Goal: Task Accomplishment & Management: Use online tool/utility

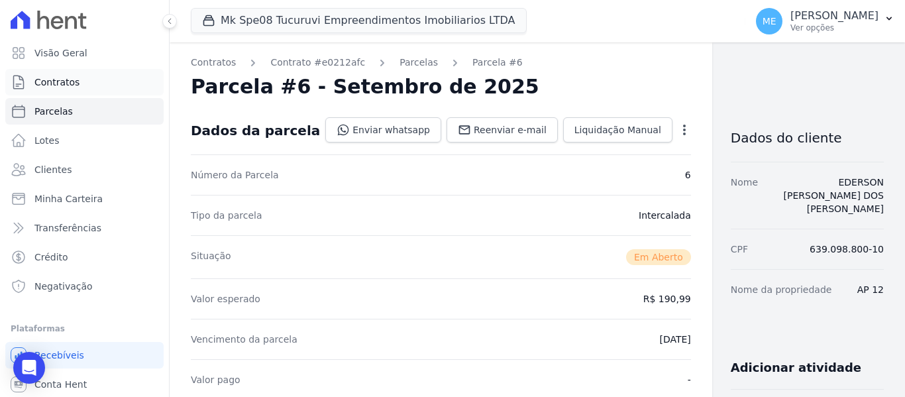
click at [80, 83] on link "Contratos" at bounding box center [84, 82] width 158 height 27
click at [889, 18] on icon "button" at bounding box center [889, 18] width 11 height 11
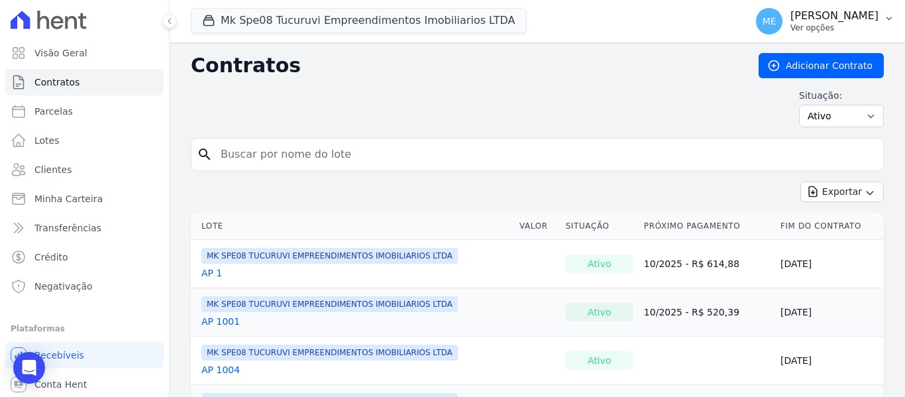
click at [892, 19] on icon "button" at bounding box center [889, 18] width 11 height 11
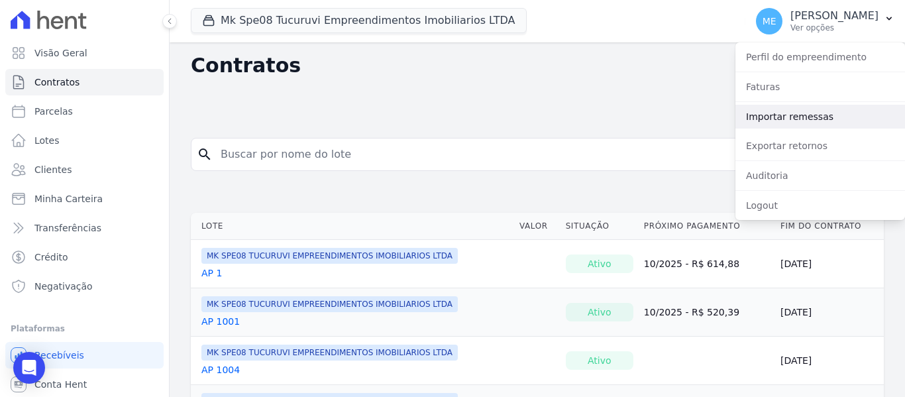
click at [776, 115] on link "Importar remessas" at bounding box center [820, 117] width 170 height 24
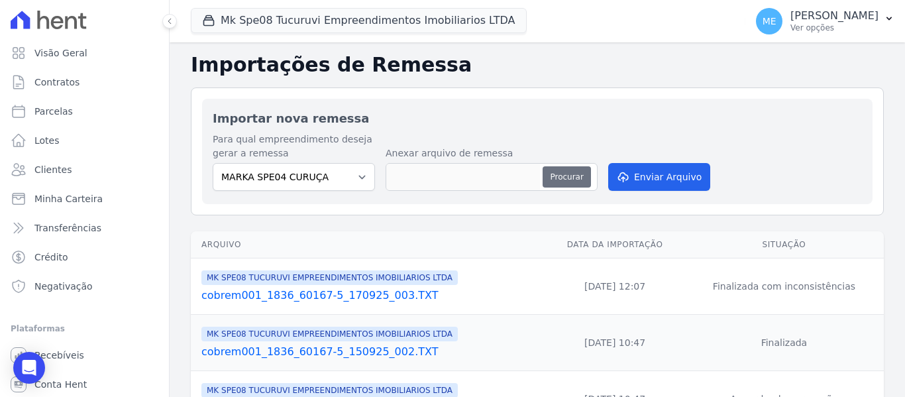
click at [553, 173] on button "Procurar" at bounding box center [567, 176] width 48 height 21
type input "cobrem001_1836_60167-5_220925_003.TXT"
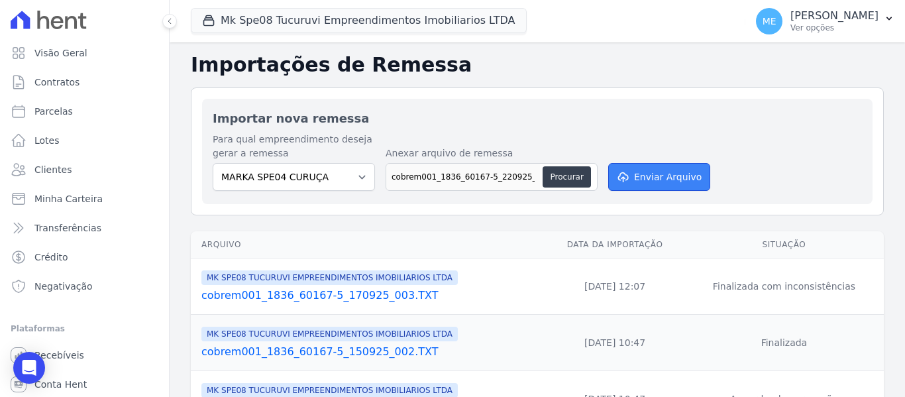
click at [660, 178] on button "Enviar Arquivo" at bounding box center [659, 177] width 102 height 28
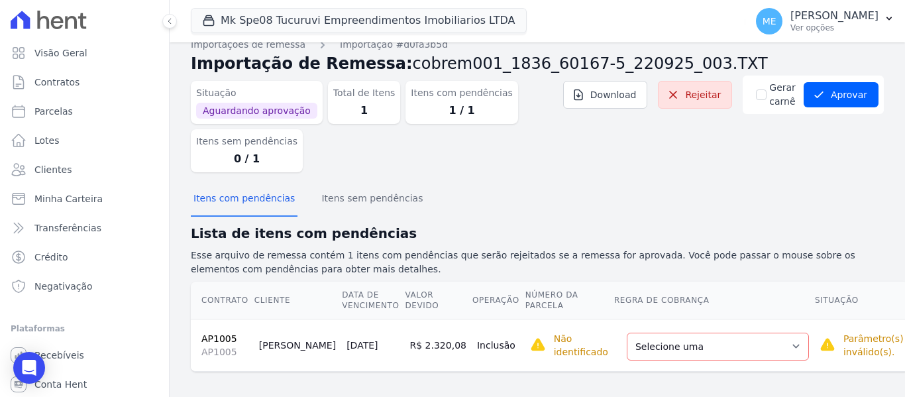
scroll to position [23, 0]
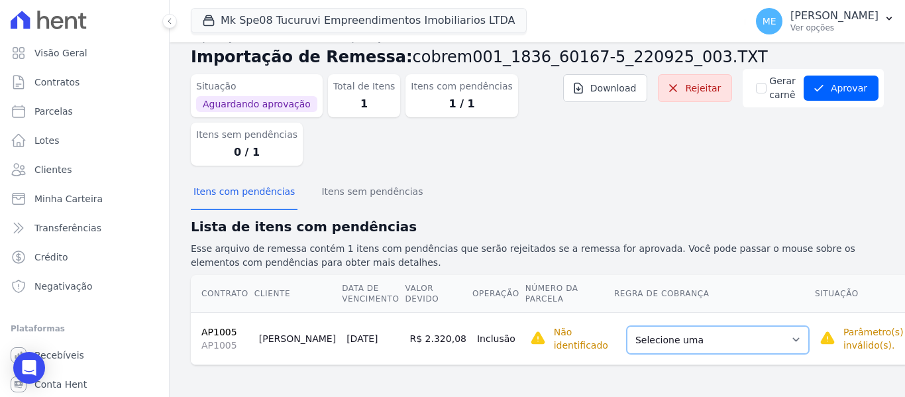
click at [745, 339] on select "Selecione uma Nova Parcela Avulsa Parcela Avulsa Existente Parcela Normal (1 X …" at bounding box center [718, 340] width 182 height 28
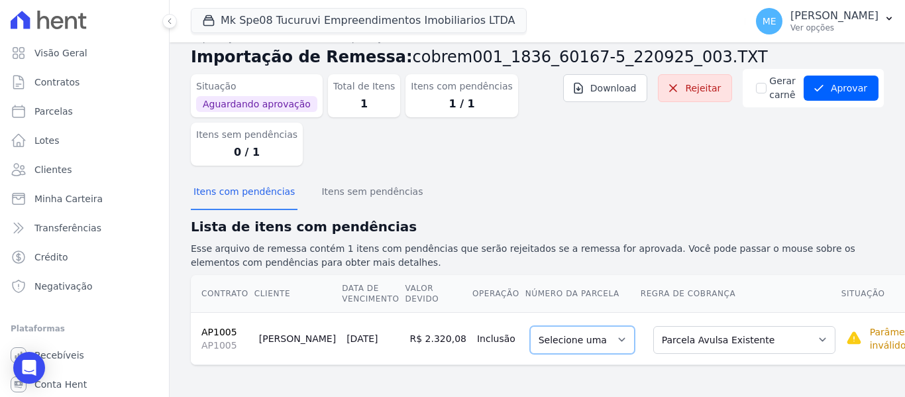
click at [575, 329] on select "Selecione uma" at bounding box center [582, 340] width 105 height 28
click at [568, 341] on select "Selecione uma" at bounding box center [582, 340] width 105 height 28
click at [568, 340] on select "Selecione uma" at bounding box center [582, 340] width 105 height 28
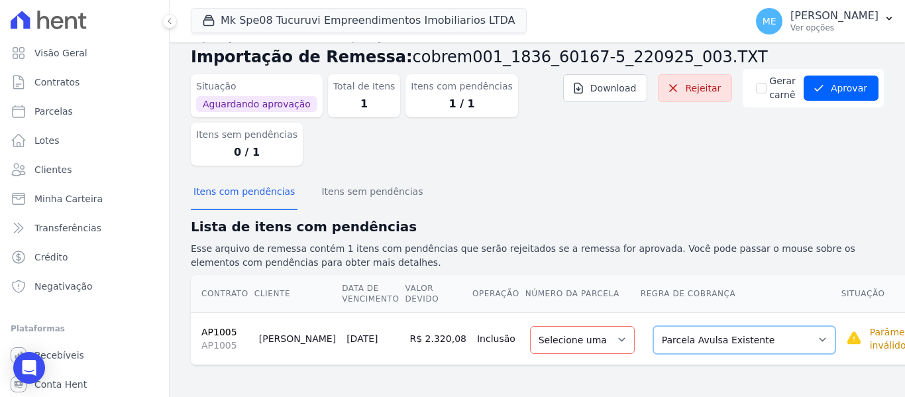
click at [755, 341] on select "Selecione uma Nova Parcela Avulsa Parcela Avulsa Existente Parcela Normal (1 X …" at bounding box center [744, 340] width 182 height 28
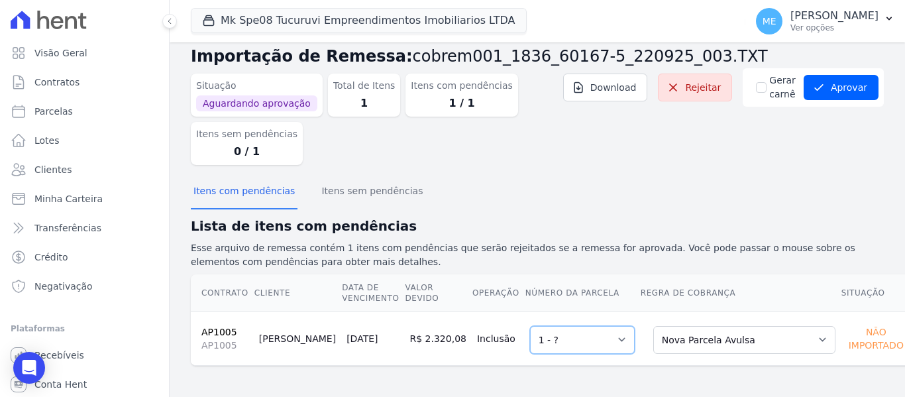
click at [586, 341] on select "Selecione uma 1 - ?" at bounding box center [582, 340] width 105 height 28
click at [586, 340] on select "Selecione uma 1 - ?" at bounding box center [582, 340] width 105 height 28
click at [530, 326] on select "Selecione uma 1 - ?" at bounding box center [582, 340] width 105 height 28
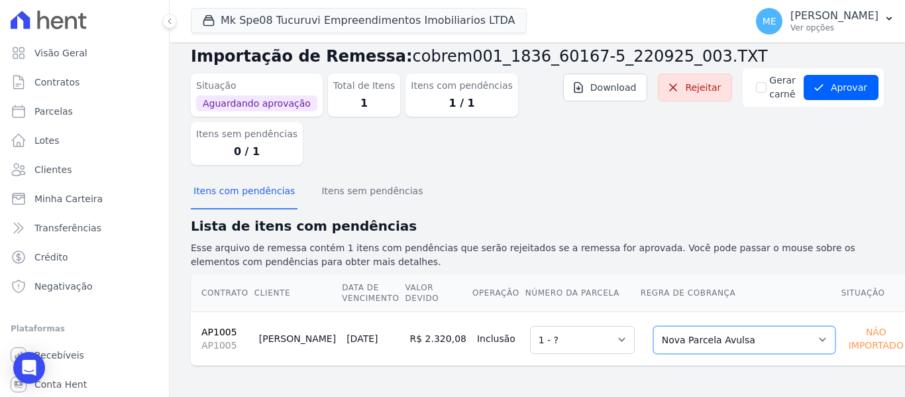
click at [773, 345] on select "Selecione uma Nova Parcela Avulsa Parcela Avulsa Existente Parcela Normal (1 X …" at bounding box center [744, 340] width 182 height 28
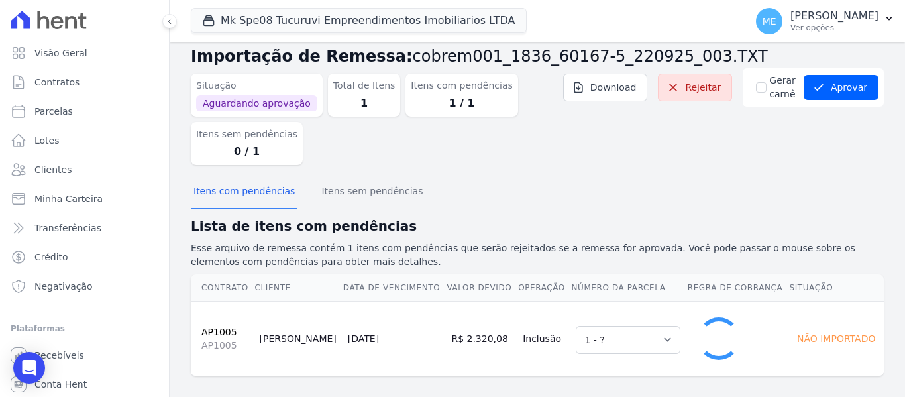
select select "0"
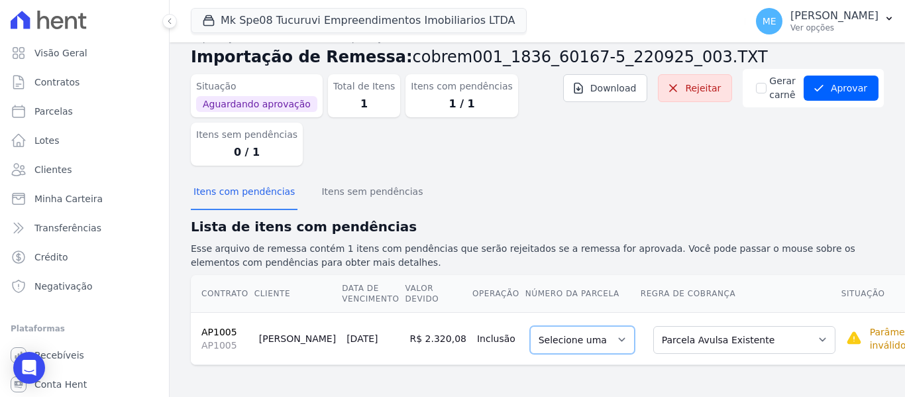
click at [558, 338] on select "Selecione uma" at bounding box center [582, 340] width 105 height 28
click at [570, 335] on select "Selecione uma" at bounding box center [582, 340] width 105 height 28
click at [837, 95] on button "Aprovar" at bounding box center [841, 88] width 75 height 25
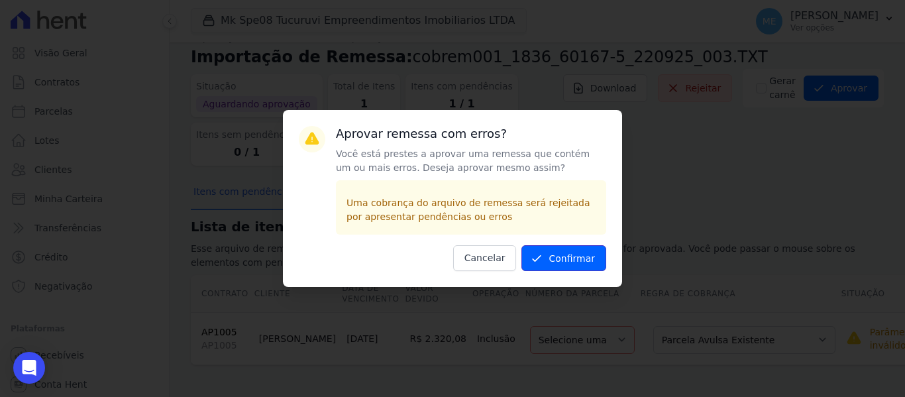
click at [561, 256] on button "Confirmar" at bounding box center [563, 258] width 85 height 26
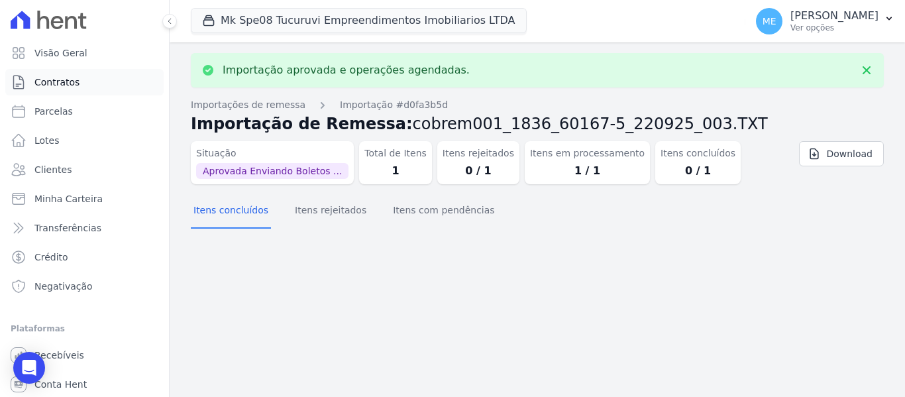
click at [68, 84] on span "Contratos" at bounding box center [56, 82] width 45 height 13
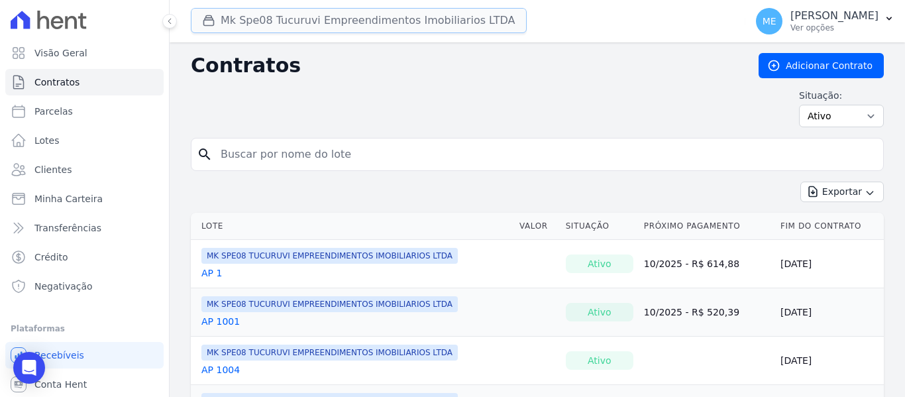
click at [294, 13] on button "Mk Spe08 Tucuruvi Empreendimentos Imobiliarios LTDA" at bounding box center [359, 20] width 336 height 25
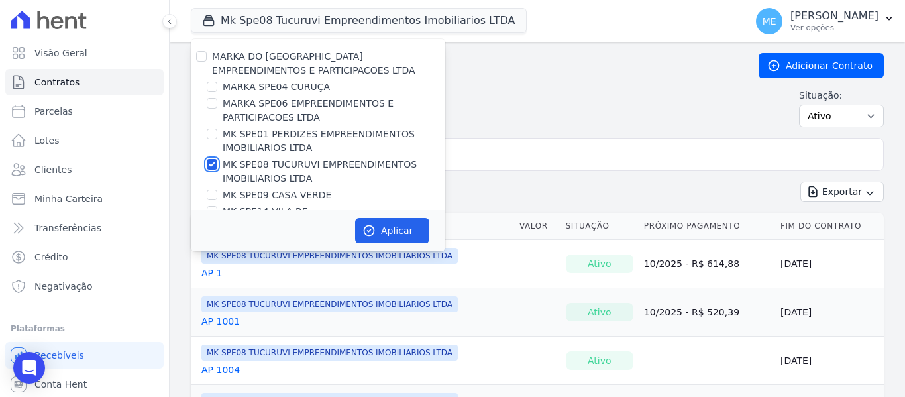
click at [213, 164] on input "MK SPE08 TUCURUVI EMPREENDIMENTOS IMOBILIARIOS LTDA" at bounding box center [212, 164] width 11 height 11
checkbox input "false"
click at [211, 85] on input "MARKA SPE04 CURUÇA" at bounding box center [212, 86] width 11 height 11
checkbox input "true"
click at [396, 217] on div "Aplicar" at bounding box center [318, 230] width 254 height 41
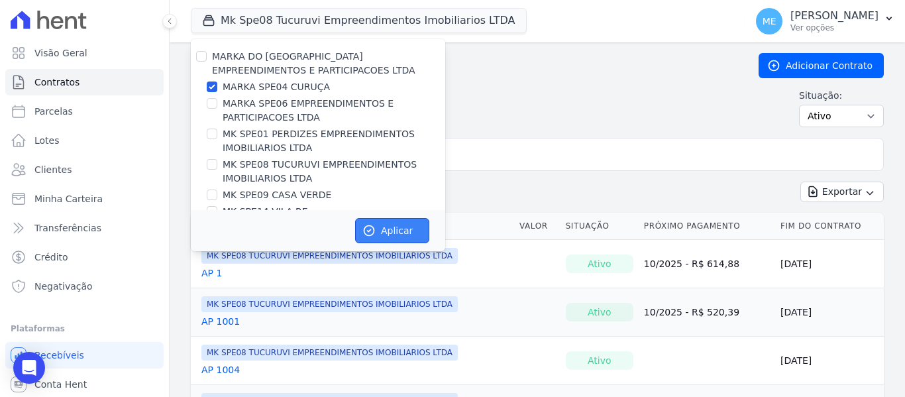
click at [392, 231] on button "Aplicar" at bounding box center [392, 230] width 74 height 25
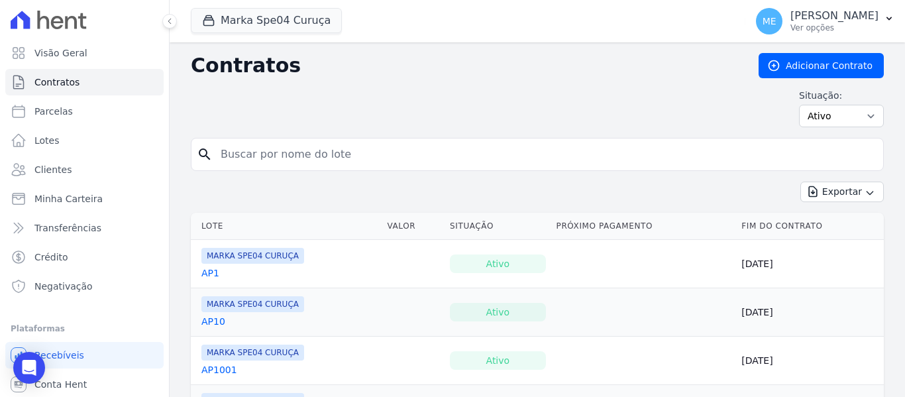
click at [362, 146] on input "search" at bounding box center [545, 154] width 665 height 27
type input "1005"
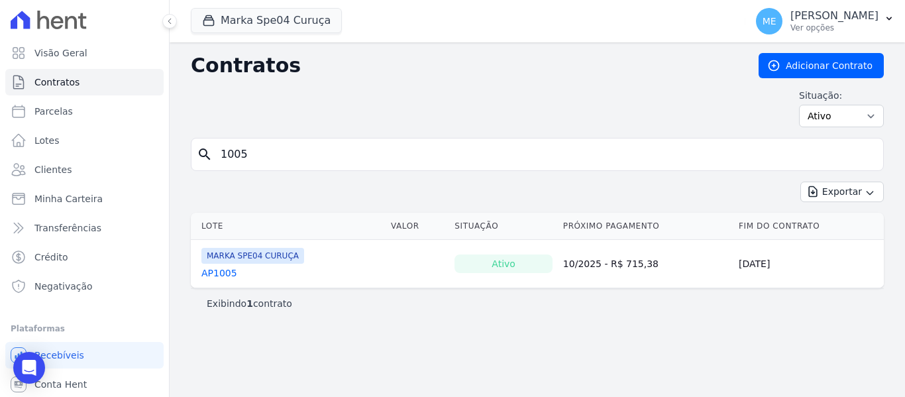
click at [222, 270] on link "AP1005" at bounding box center [219, 272] width 36 height 13
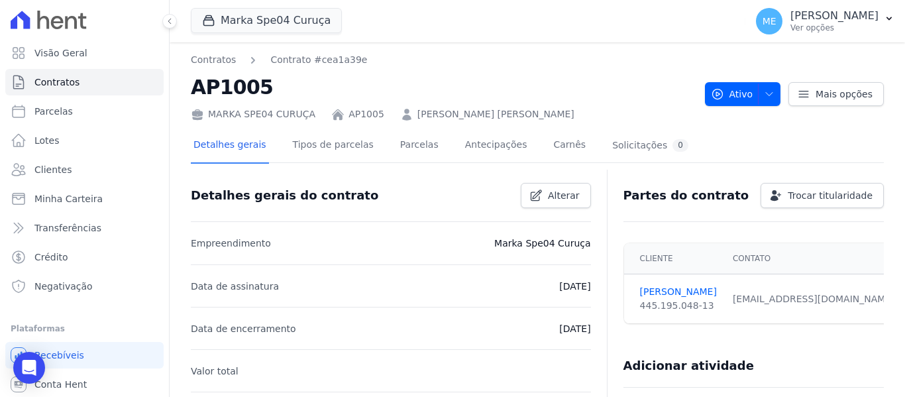
click at [422, 144] on div "Detalhes gerais Tipos de parcelas Parcelas Antecipações Carnês Solicitações 0" at bounding box center [441, 146] width 500 height 35
click at [415, 138] on link "Parcelas" at bounding box center [420, 146] width 44 height 35
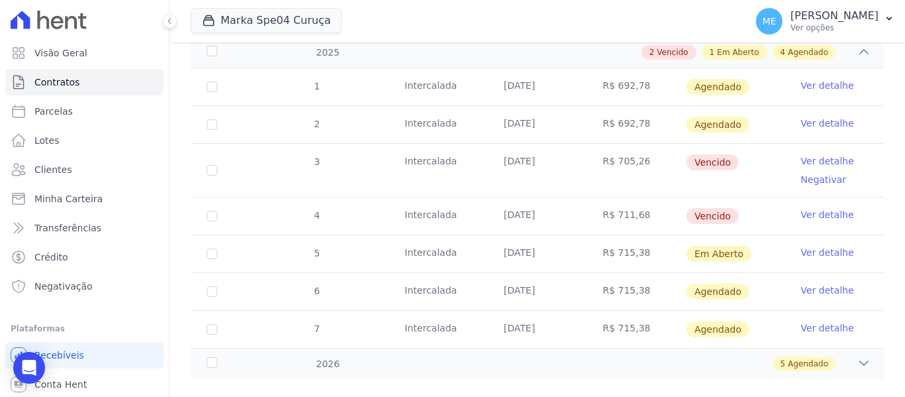
scroll to position [233, 0]
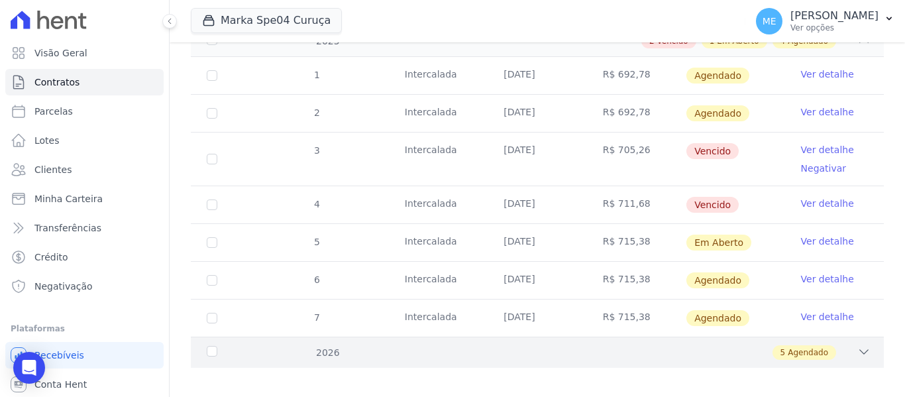
click at [857, 345] on icon at bounding box center [863, 351] width 13 height 13
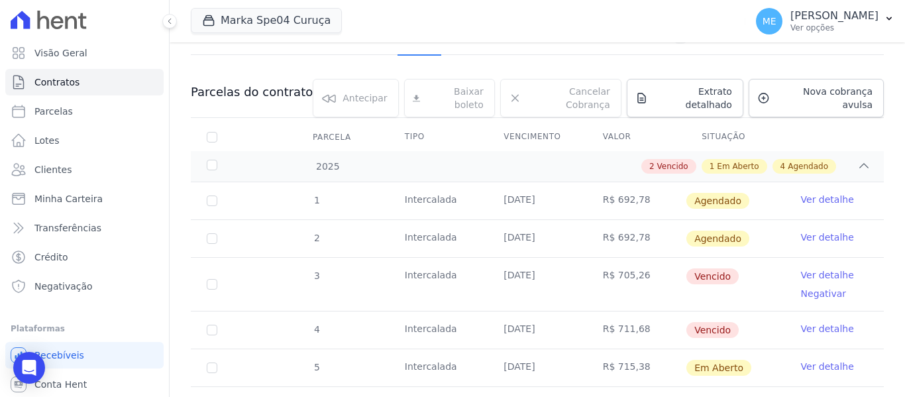
scroll to position [0, 0]
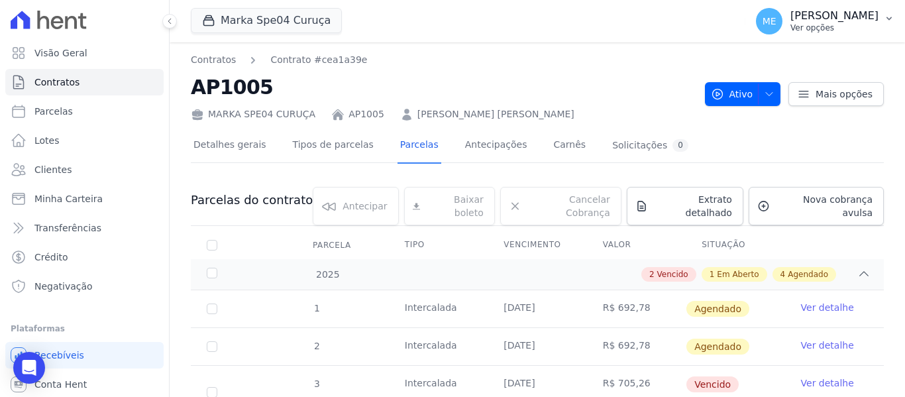
click at [891, 15] on icon "button" at bounding box center [889, 18] width 11 height 11
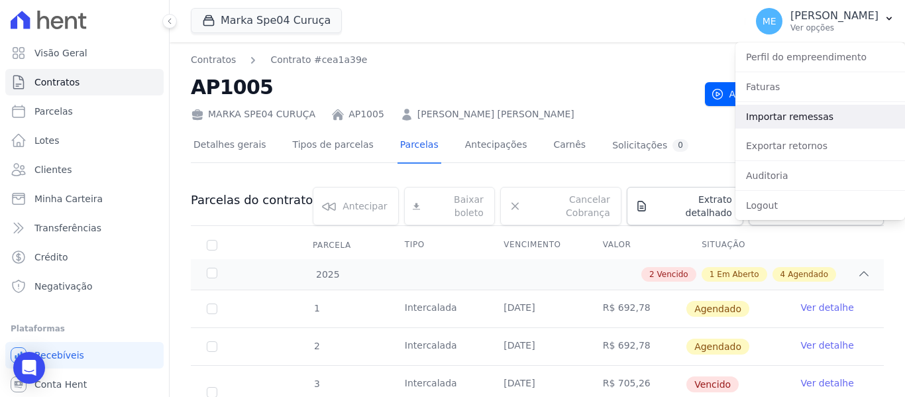
click at [798, 113] on link "Importar remessas" at bounding box center [820, 117] width 170 height 24
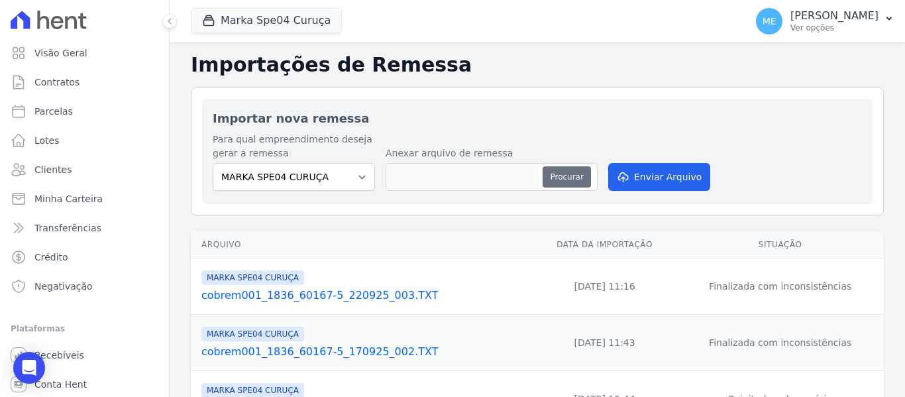
click at [551, 168] on button "Procurar" at bounding box center [567, 176] width 48 height 21
type input "cobrem001_1836_60167-5_220925_003.TXT"
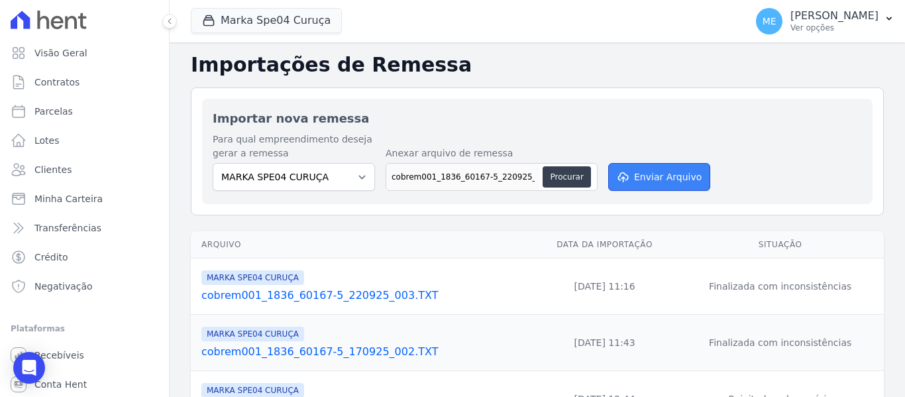
click at [668, 176] on button "Enviar Arquivo" at bounding box center [659, 177] width 102 height 28
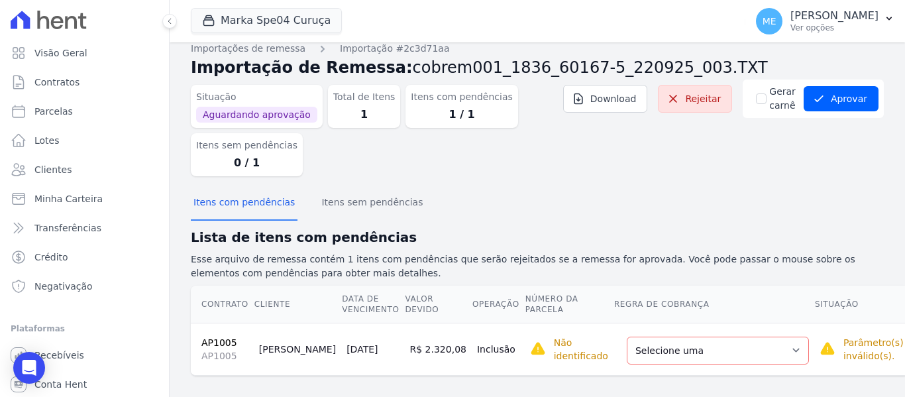
scroll to position [23, 0]
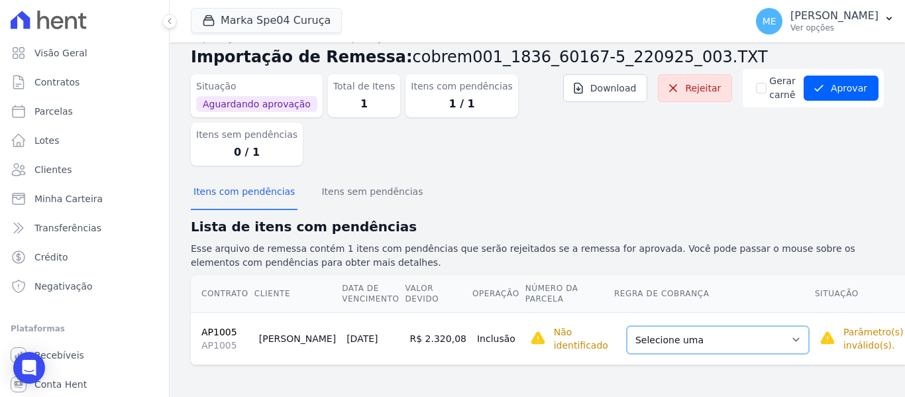
click at [749, 340] on select "Selecione uma Nova Parcela Avulsa Parcela Avulsa Existente Parcela Normal (1 X …" at bounding box center [718, 340] width 182 height 28
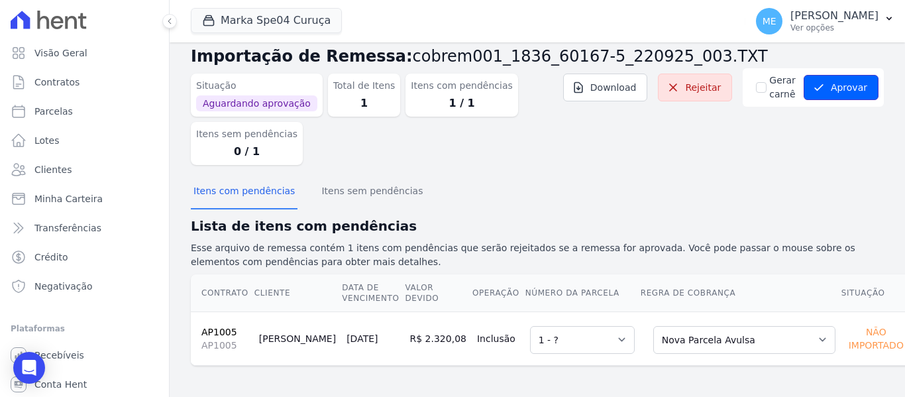
click at [846, 91] on button "Aprovar" at bounding box center [841, 87] width 75 height 25
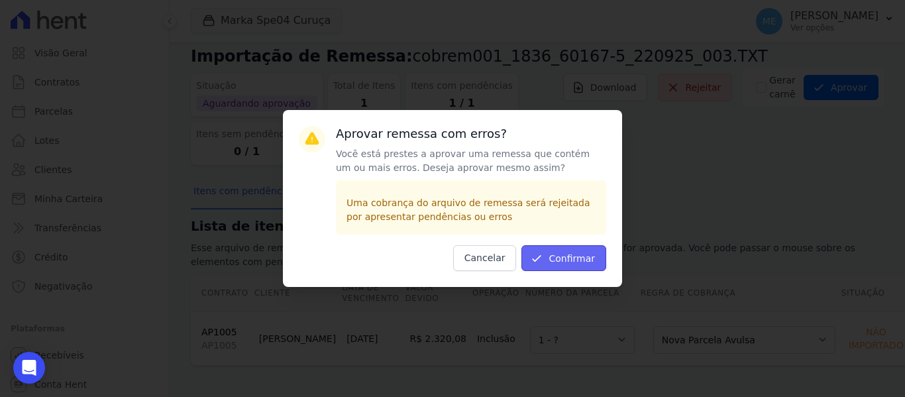
click at [570, 264] on button "Confirmar" at bounding box center [563, 258] width 85 height 26
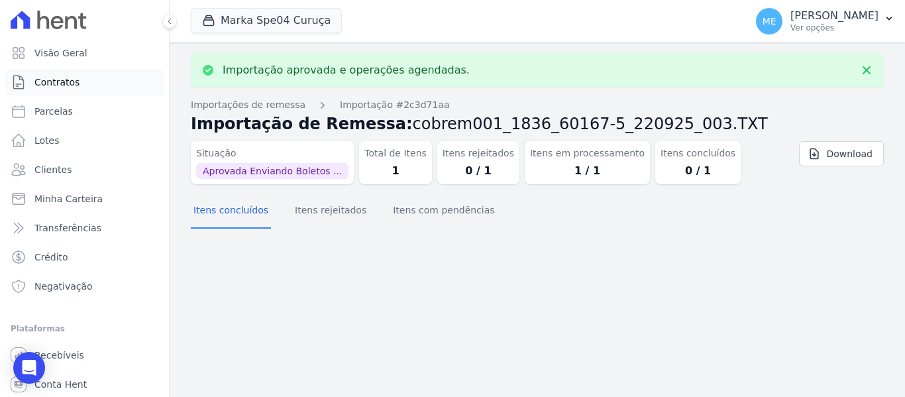
click at [76, 82] on link "Contratos" at bounding box center [84, 82] width 158 height 27
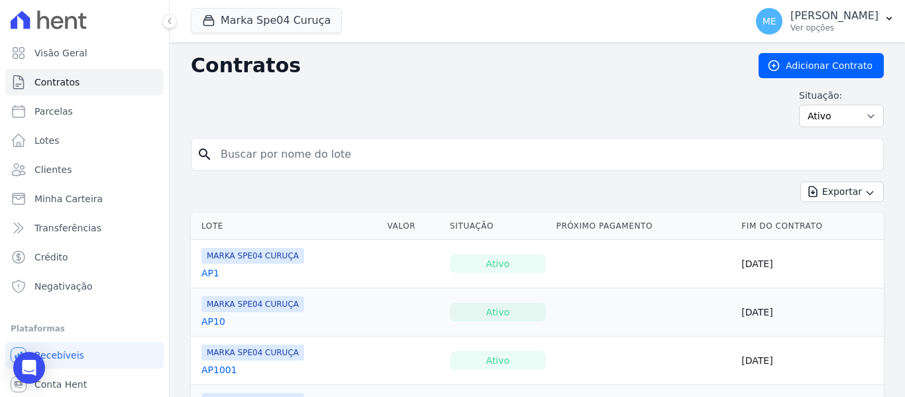
click at [360, 146] on input "search" at bounding box center [545, 154] width 665 height 27
type input "1005"
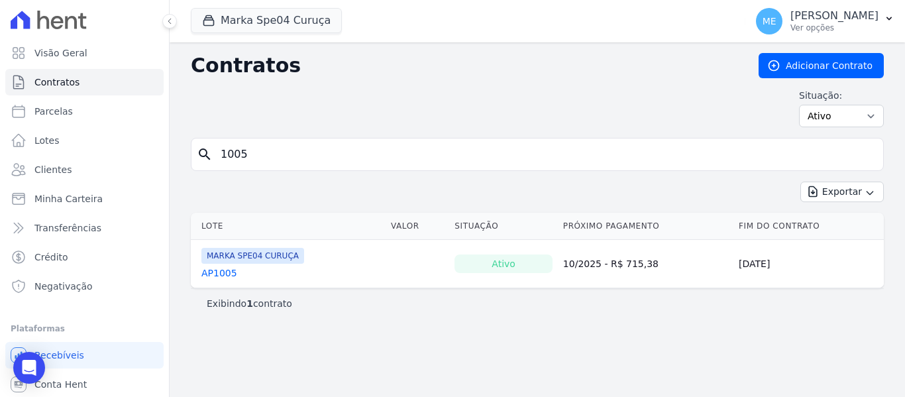
click at [220, 273] on link "AP1005" at bounding box center [219, 272] width 36 height 13
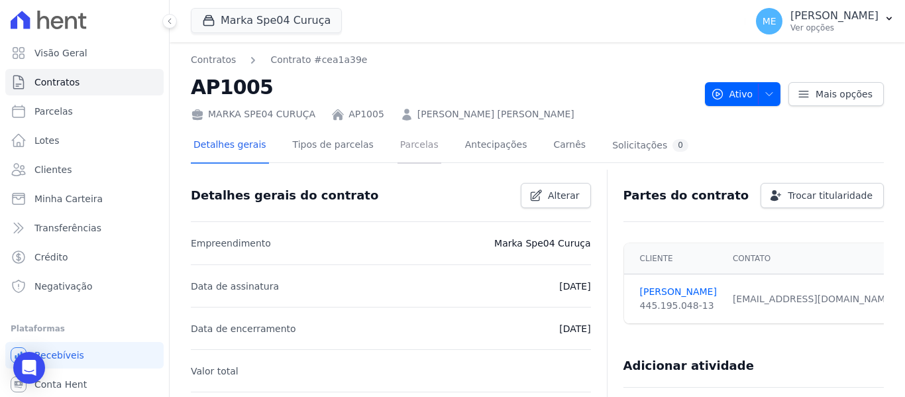
click at [408, 144] on link "Parcelas" at bounding box center [420, 146] width 44 height 35
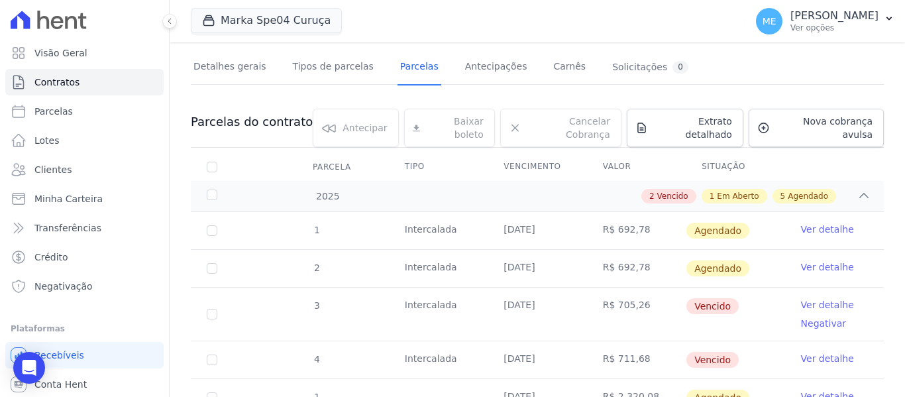
scroll to position [265, 0]
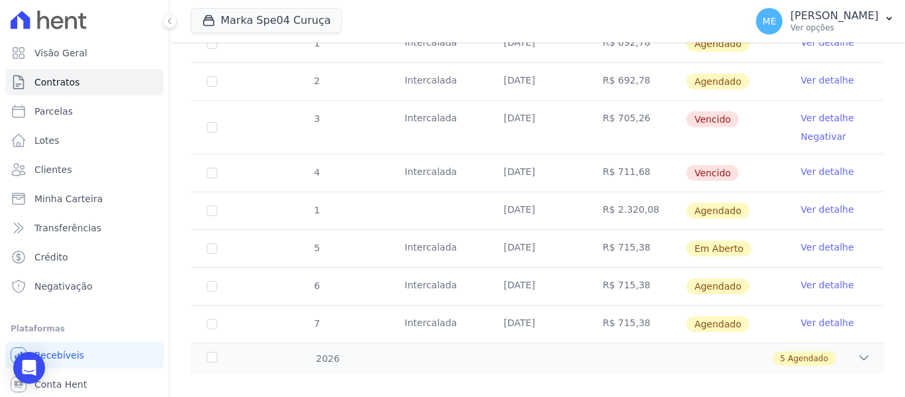
click at [814, 203] on link "Ver detalhe" at bounding box center [827, 209] width 53 height 13
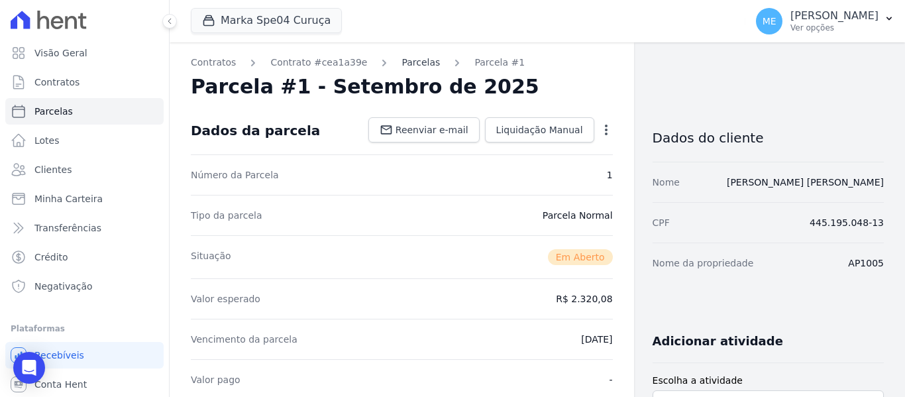
click at [401, 65] on link "Parcelas" at bounding box center [420, 63] width 38 height 14
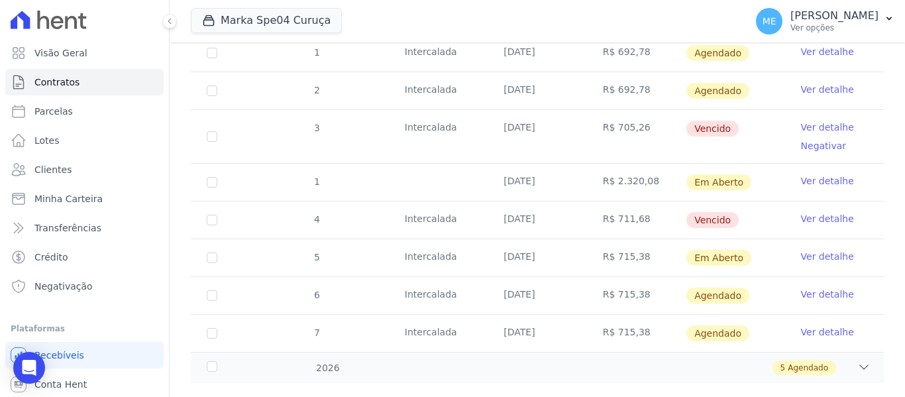
scroll to position [265, 0]
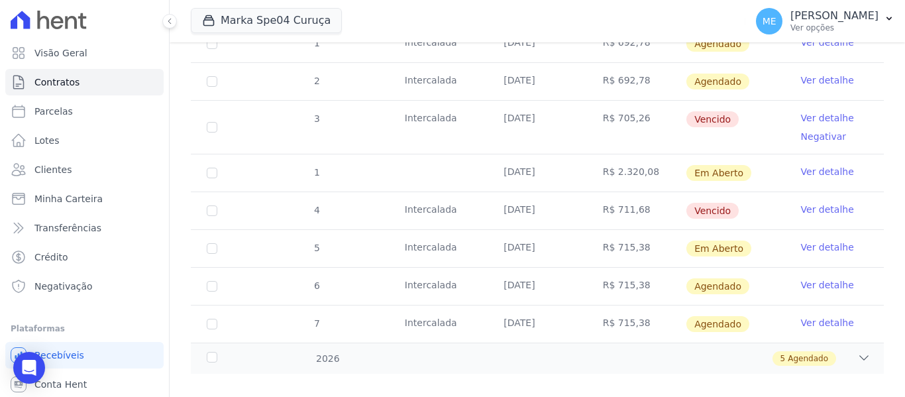
click at [817, 165] on link "Ver detalhe" at bounding box center [827, 171] width 53 height 13
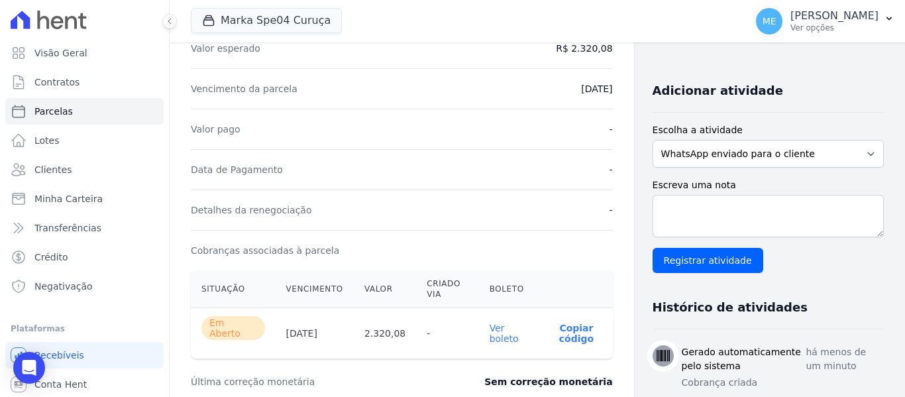
scroll to position [464, 0]
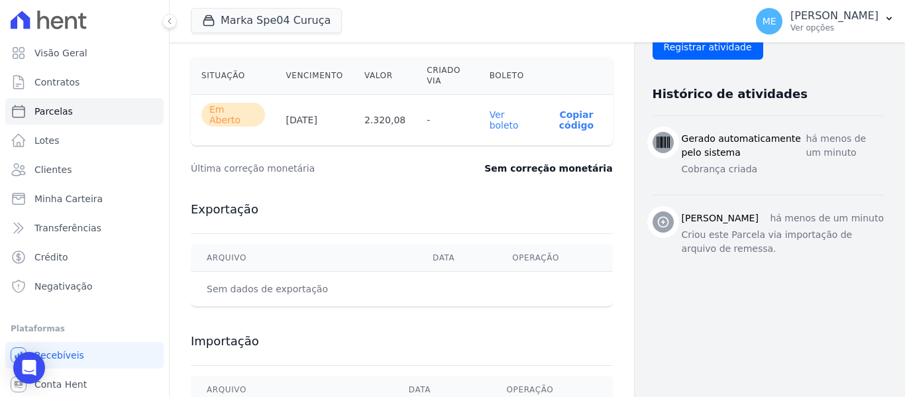
click at [497, 123] on link "Ver boleto" at bounding box center [504, 119] width 29 height 21
